Goal: Communication & Community: Ask a question

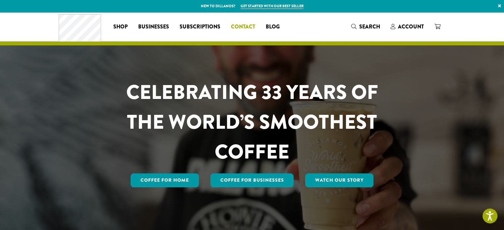
click at [241, 26] on span "Contact" at bounding box center [243, 27] width 24 height 8
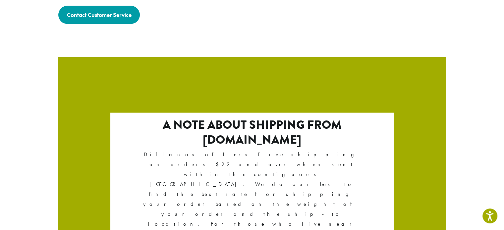
scroll to position [1169, 0]
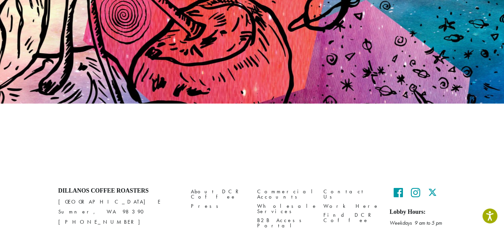
scroll to position [87, 0]
